Goal: Transaction & Acquisition: Purchase product/service

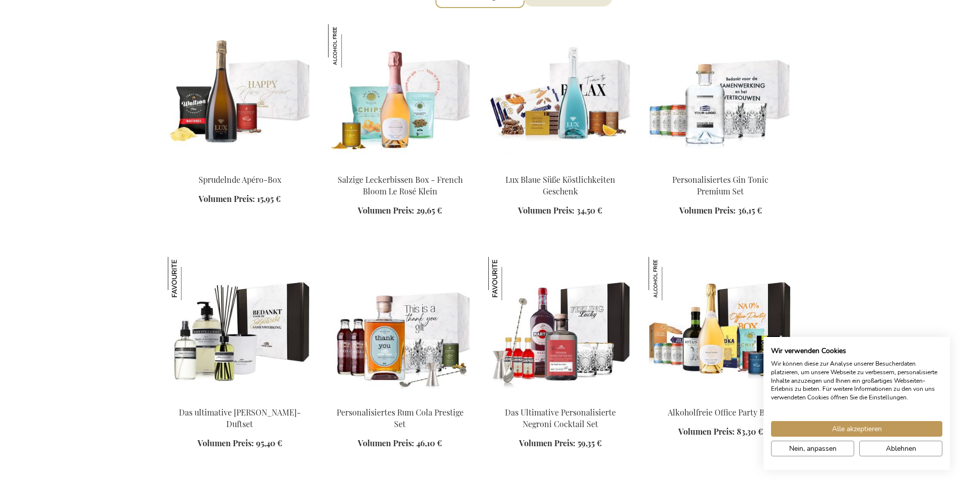
scroll to position [1085, 0]
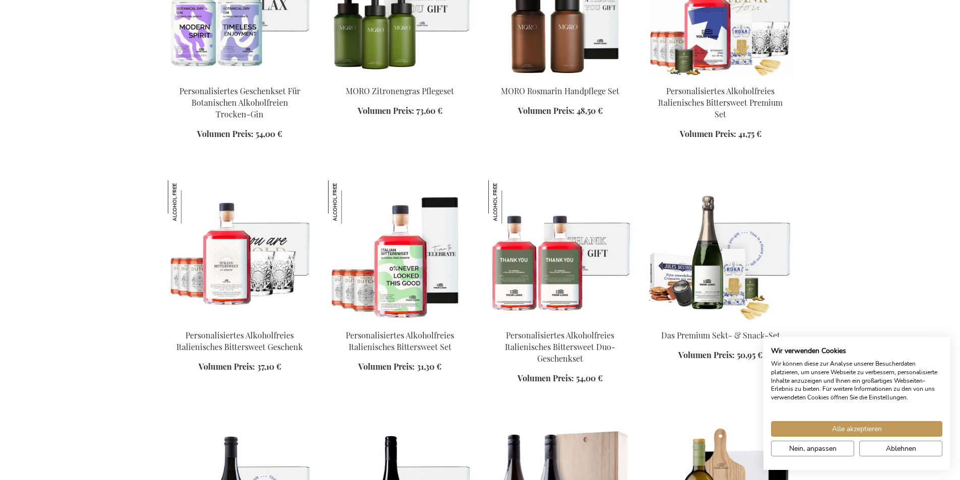
scroll to position [2129, 0]
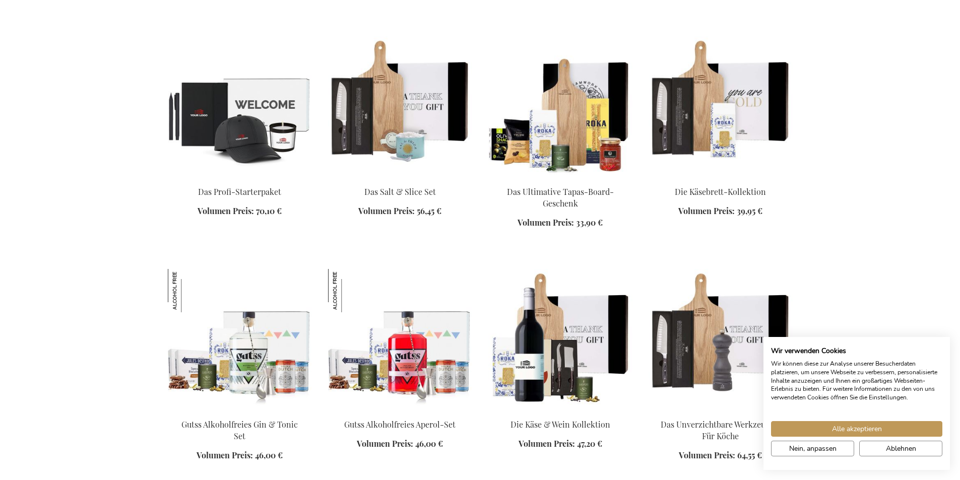
scroll to position [2117, 0]
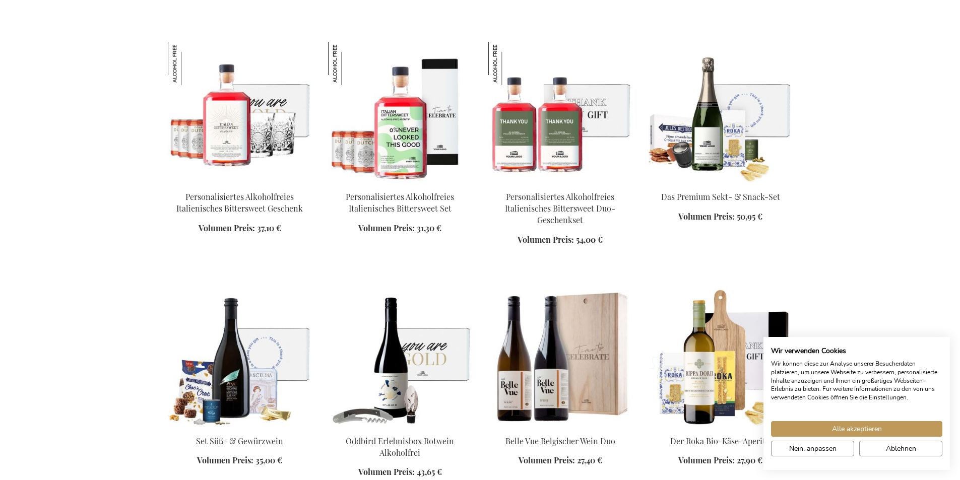
scroll to position [1546, 0]
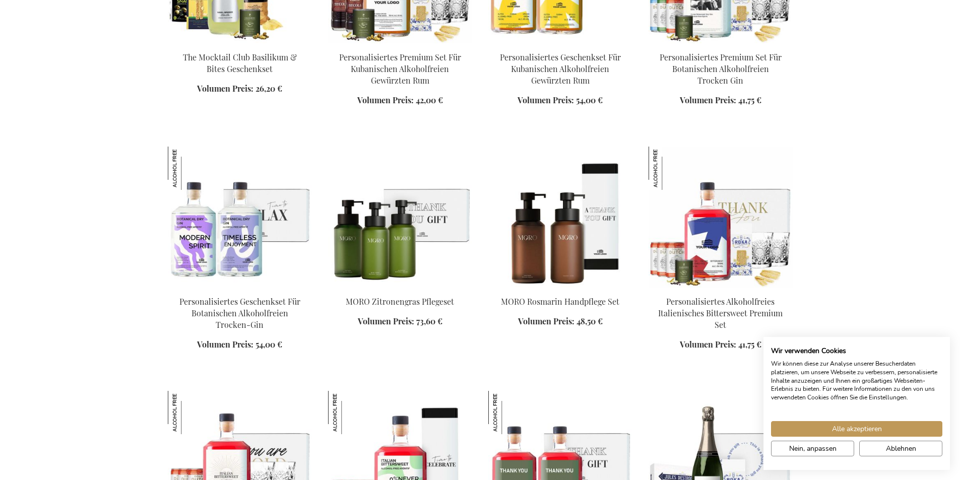
scroll to position [1170, 0]
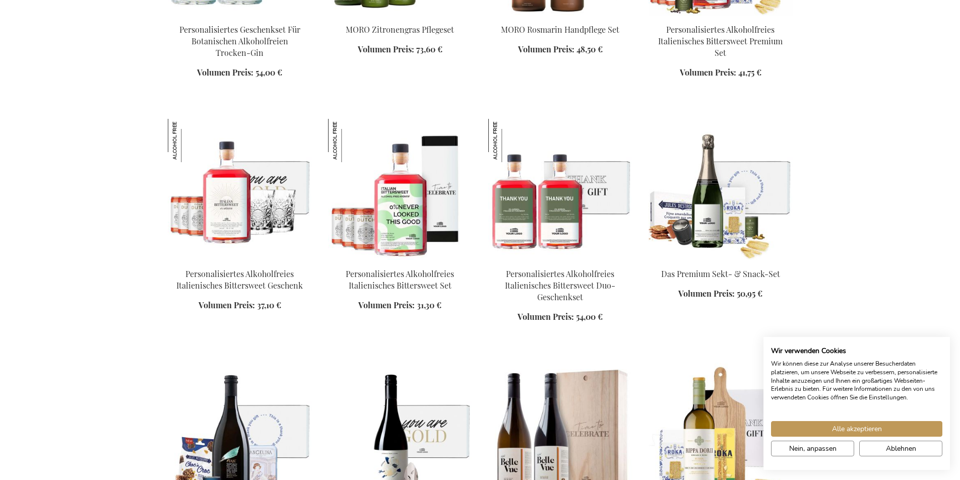
scroll to position [1447, 0]
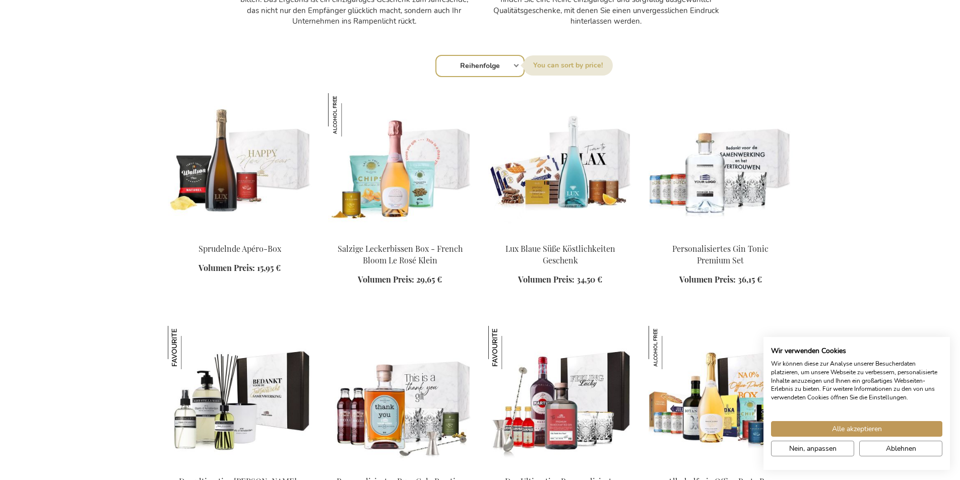
scroll to position [988, 0]
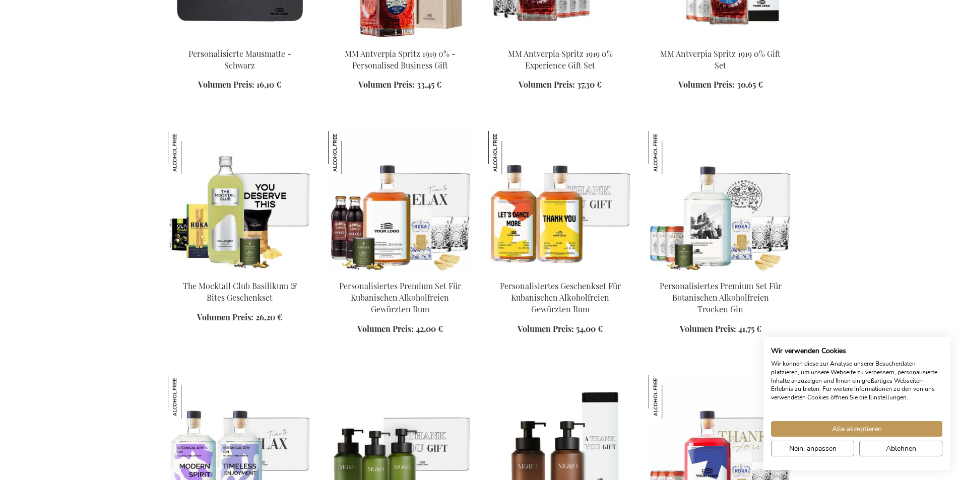
scroll to position [961, 0]
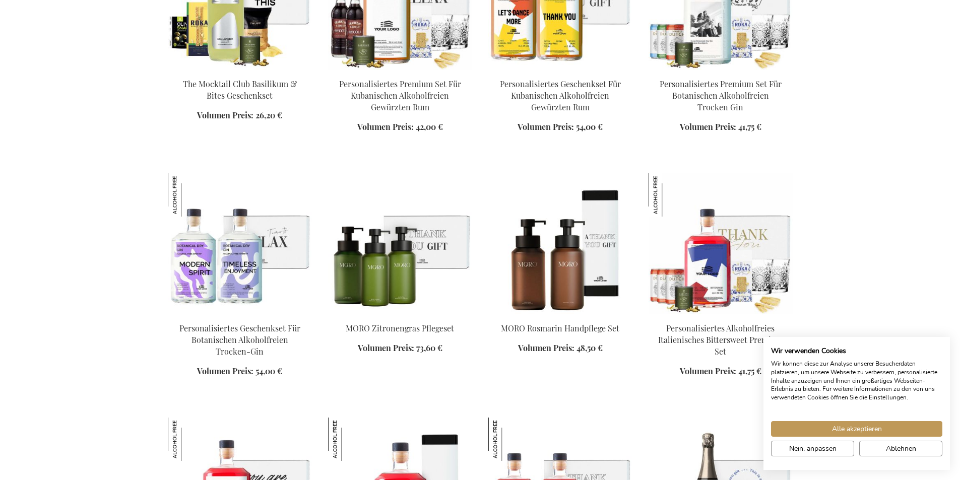
scroll to position [1709, 0]
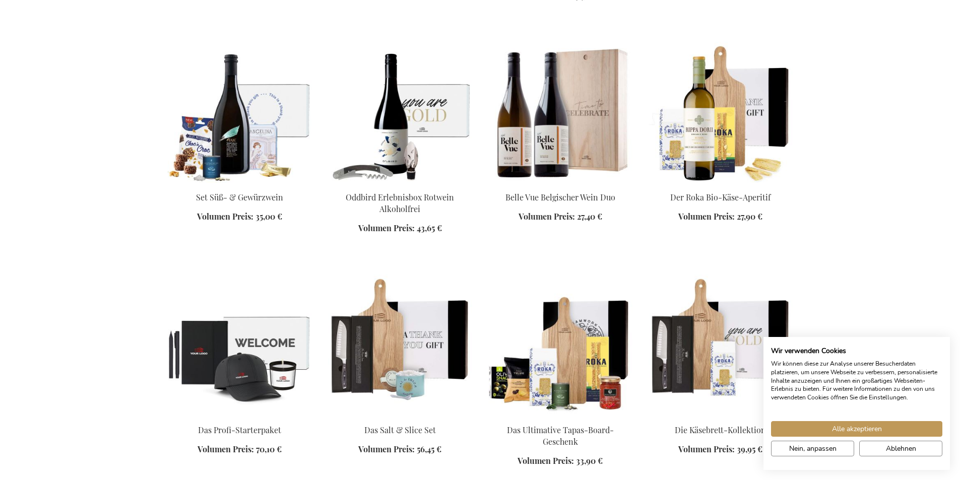
scroll to position [2383, 0]
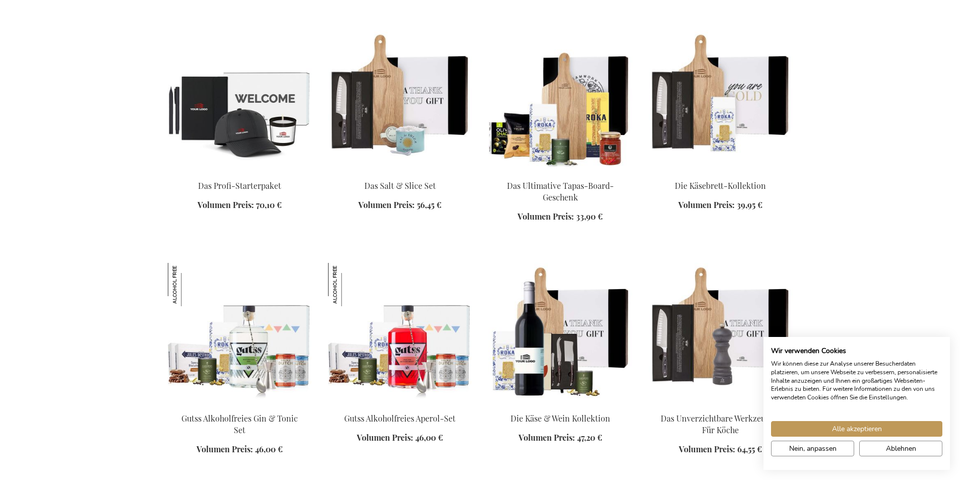
scroll to position [2653, 0]
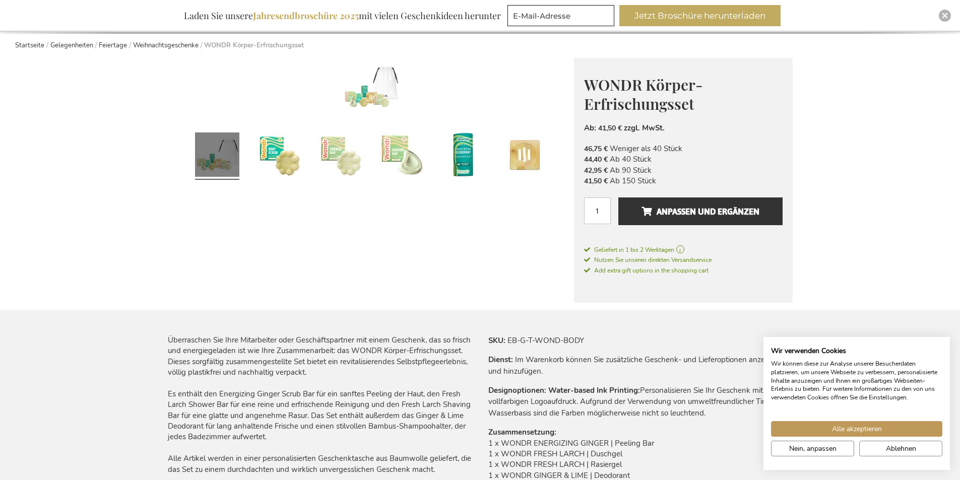
scroll to position [457, 0]
